Goal: Task Accomplishment & Management: Manage account settings

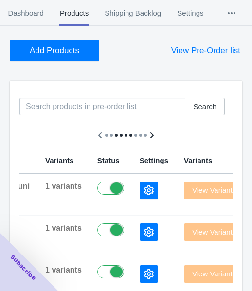
scroll to position [146, 0]
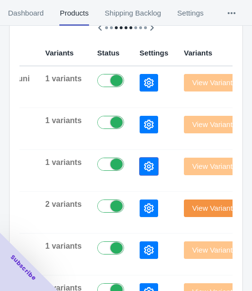
click at [139, 165] on button "button" at bounding box center [148, 165] width 18 height 17
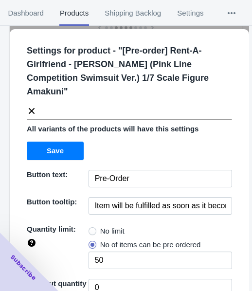
click at [96, 228] on label "No limit" at bounding box center [106, 231] width 36 height 14
click at [91, 228] on input "No limit" at bounding box center [91, 228] width 0 height 0
radio input "true"
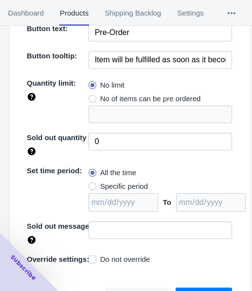
click at [129, 186] on span "Specific period" at bounding box center [124, 186] width 48 height 10
click at [91, 184] on input "Specific period" at bounding box center [91, 184] width 0 height 0
radio input "true"
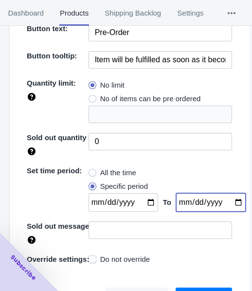
click at [231, 200] on input "date" at bounding box center [210, 202] width 69 height 18
click at [228, 204] on input "date" at bounding box center [210, 202] width 69 height 18
type input "[DATE]"
click at [144, 199] on input "date" at bounding box center [122, 202] width 69 height 18
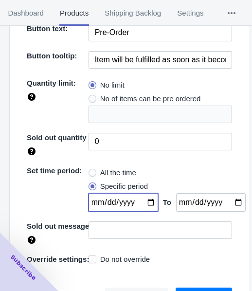
type input "[DATE]"
click at [189, 287] on button "Save" at bounding box center [203, 296] width 56 height 18
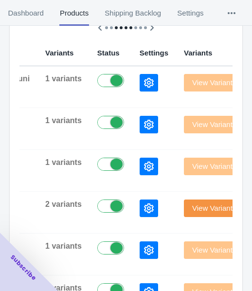
click at [144, 123] on icon "button" at bounding box center [149, 125] width 10 height 10
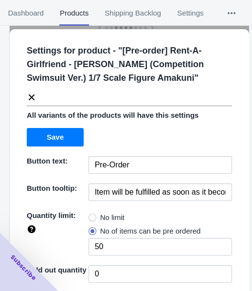
click at [100, 217] on span "No limit" at bounding box center [112, 217] width 24 height 10
click at [91, 215] on input "No limit" at bounding box center [91, 215] width 0 height 0
radio input "true"
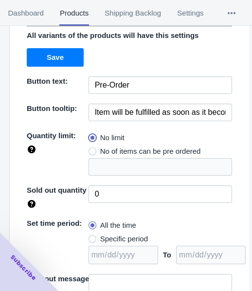
scroll to position [141, 0]
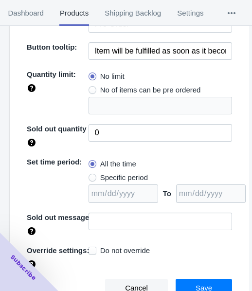
click at [128, 175] on span "Specific period" at bounding box center [124, 177] width 48 height 10
click at [91, 175] on input "Specific period" at bounding box center [91, 175] width 0 height 0
radio input "true"
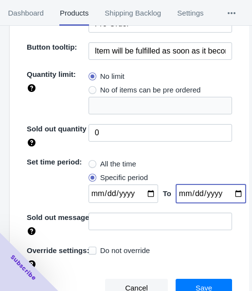
click at [230, 192] on input "date" at bounding box center [210, 193] width 69 height 18
type input "[DATE]"
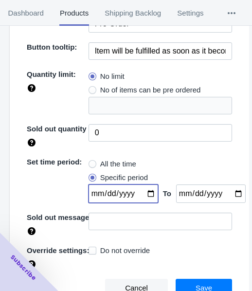
click at [142, 192] on input "date" at bounding box center [122, 193] width 69 height 18
type input "[DATE]"
click at [186, 287] on button "Save" at bounding box center [203, 287] width 56 height 18
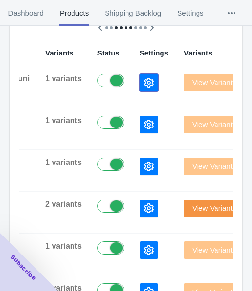
click at [144, 80] on icon "button" at bounding box center [149, 83] width 10 height 10
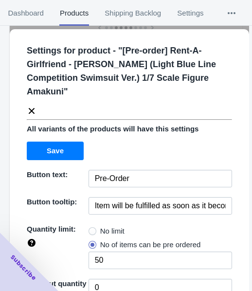
click at [95, 234] on label "No limit" at bounding box center [106, 231] width 36 height 14
click at [91, 229] on input "No limit" at bounding box center [91, 228] width 0 height 0
radio input "true"
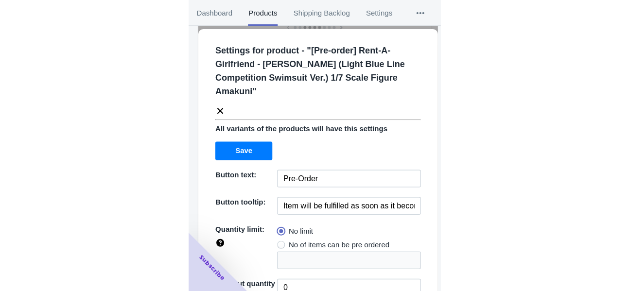
scroll to position [155, 0]
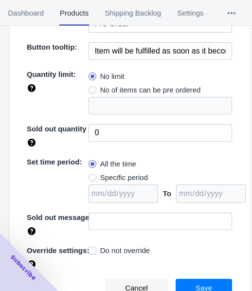
click at [96, 177] on label "Specific period" at bounding box center [117, 178] width 59 height 14
click at [91, 175] on input "Specific period" at bounding box center [91, 175] width 0 height 0
radio input "true"
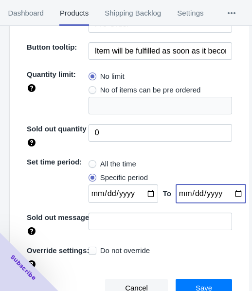
click at [227, 191] on input "date" at bounding box center [210, 193] width 69 height 18
type input "[DATE]"
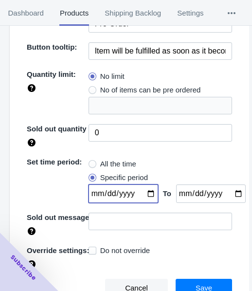
click at [142, 191] on input "date" at bounding box center [122, 193] width 69 height 18
type input "[DATE]"
click at [187, 282] on button "Save" at bounding box center [203, 287] width 56 height 18
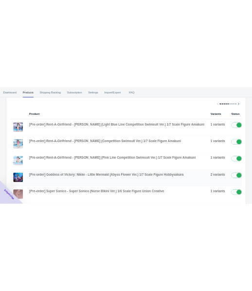
scroll to position [110, 0]
